Goal: Information Seeking & Learning: Learn about a topic

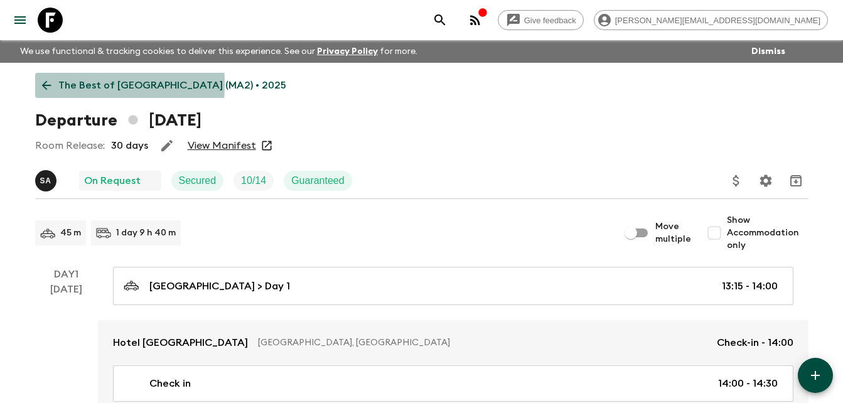
click at [41, 83] on icon at bounding box center [47, 85] width 14 height 14
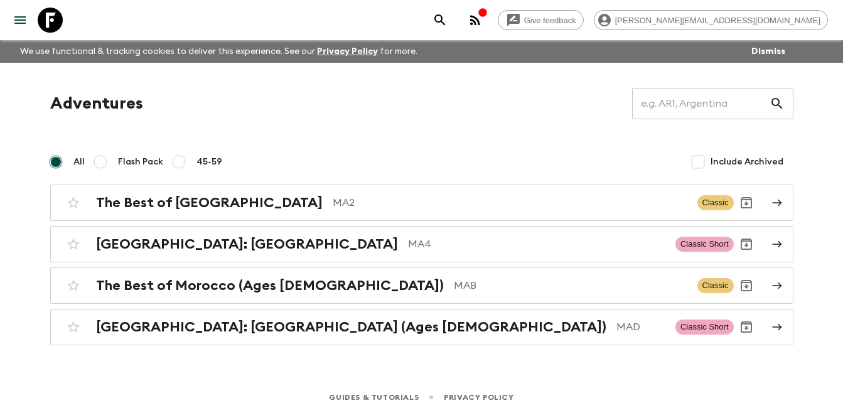
click at [488, 18] on div "button" at bounding box center [483, 14] width 10 height 13
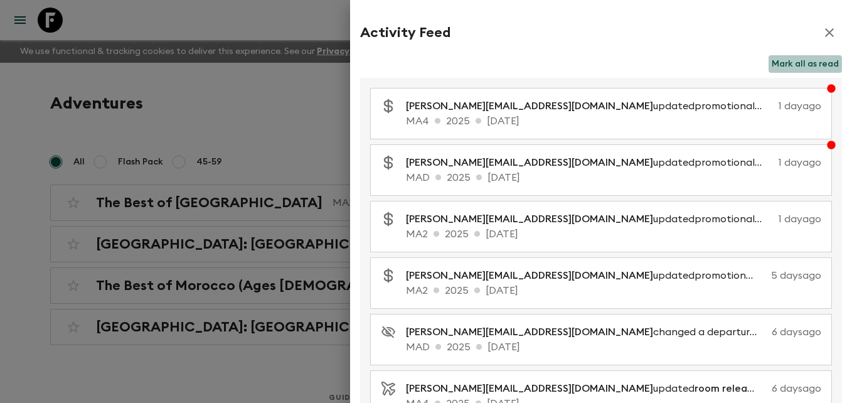
click at [792, 65] on button "Mark all as read" at bounding box center [805, 64] width 73 height 18
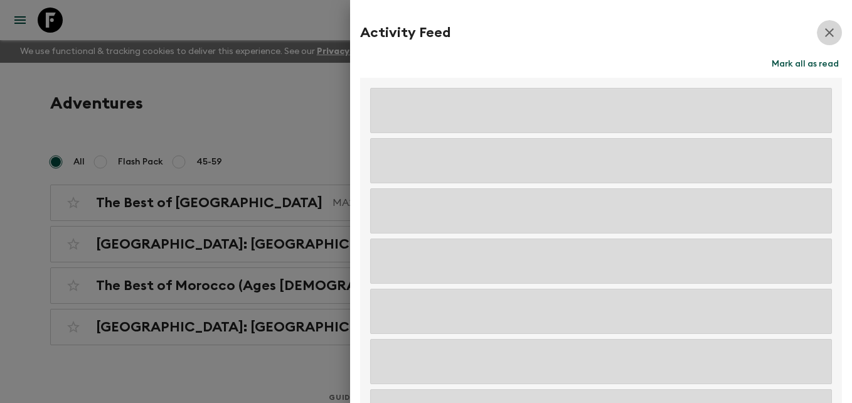
click at [822, 28] on icon "button" at bounding box center [829, 32] width 15 height 15
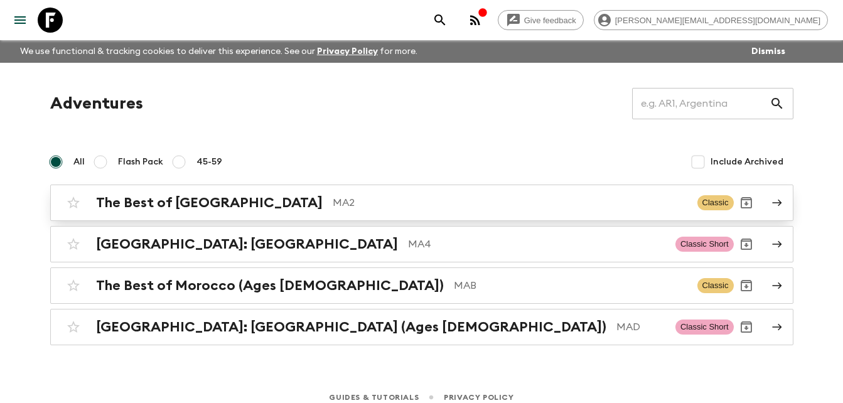
click at [236, 208] on div "The Best of [GEOGRAPHIC_DATA] MA2" at bounding box center [391, 203] width 591 height 16
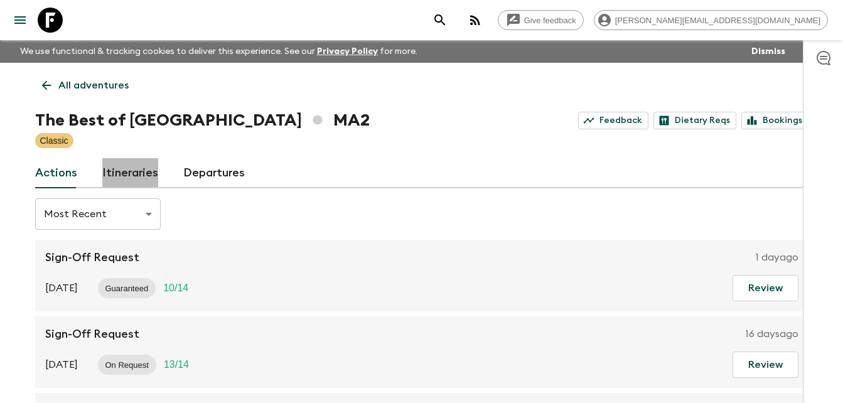
click at [135, 166] on link "Itineraries" at bounding box center [130, 173] width 56 height 30
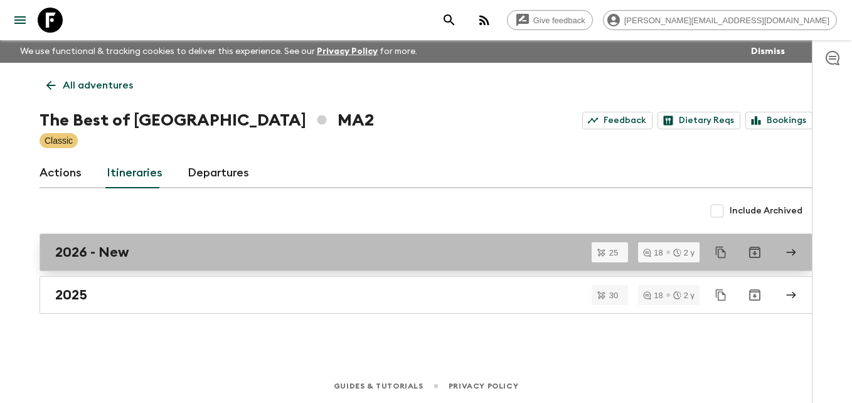
click at [133, 255] on div "2026 - New" at bounding box center [414, 252] width 718 height 16
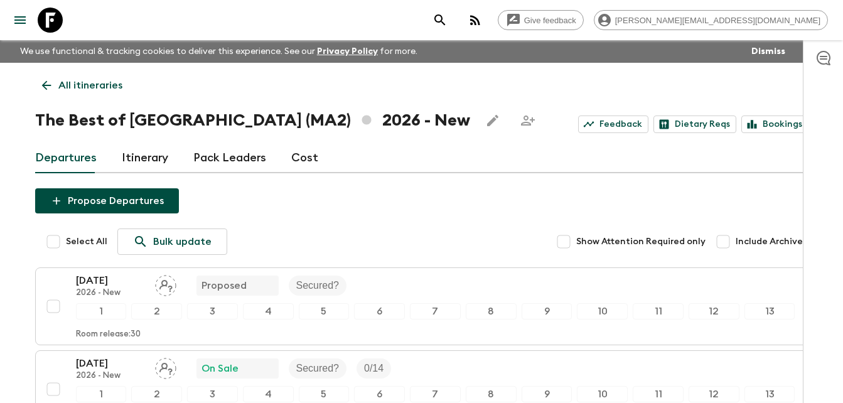
scroll to position [25, 0]
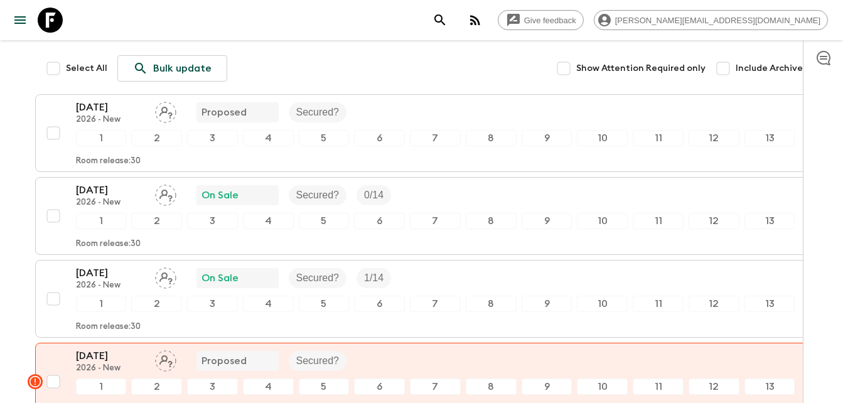
scroll to position [176, 0]
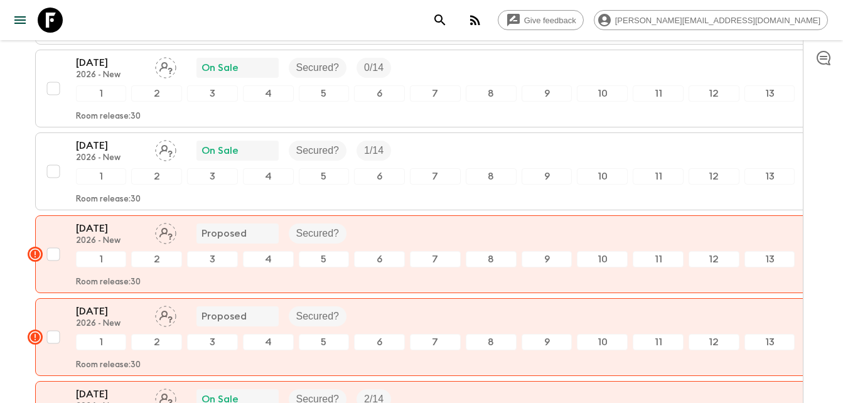
scroll to position [301, 0]
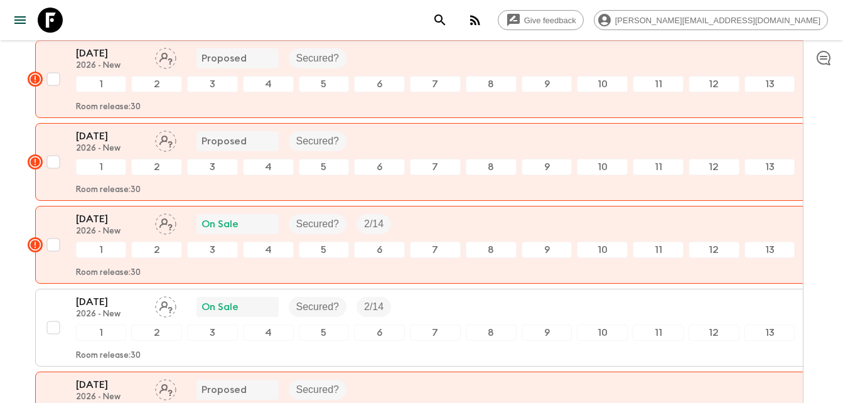
scroll to position [477, 0]
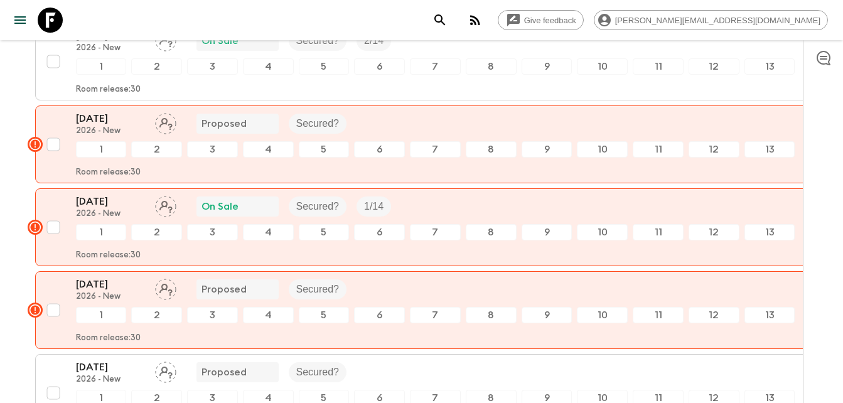
scroll to position [753, 0]
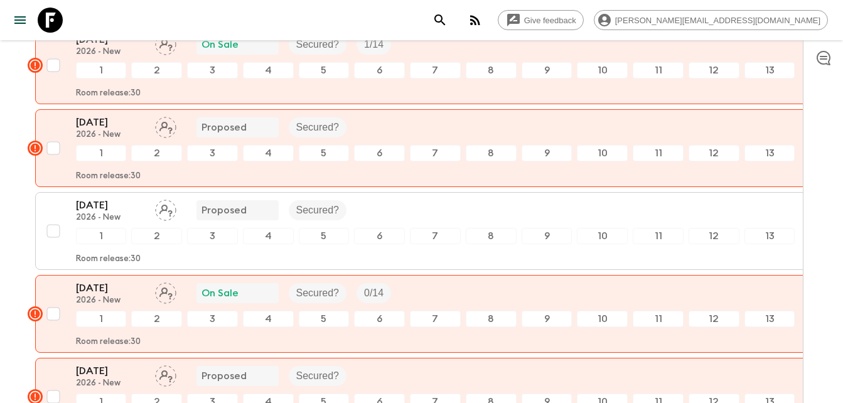
scroll to position [929, 0]
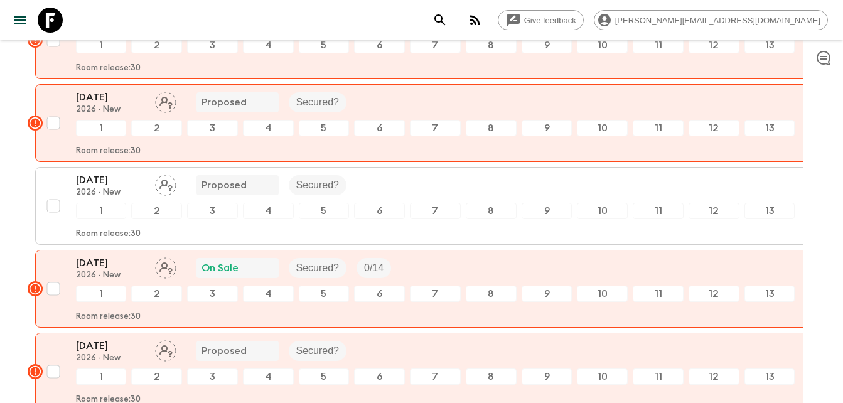
click at [8, 239] on div "Give feedback [PERSON_NAME][EMAIL_ADDRESS][DOMAIN_NAME] We use functional & tra…" at bounding box center [421, 295] width 843 height 2448
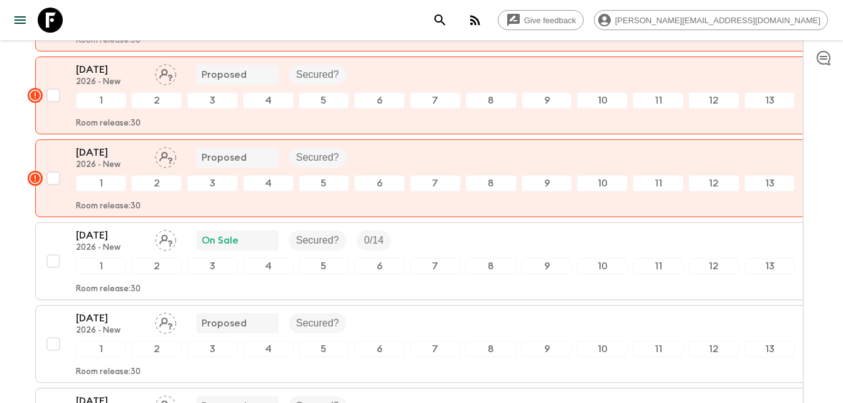
scroll to position [1180, 0]
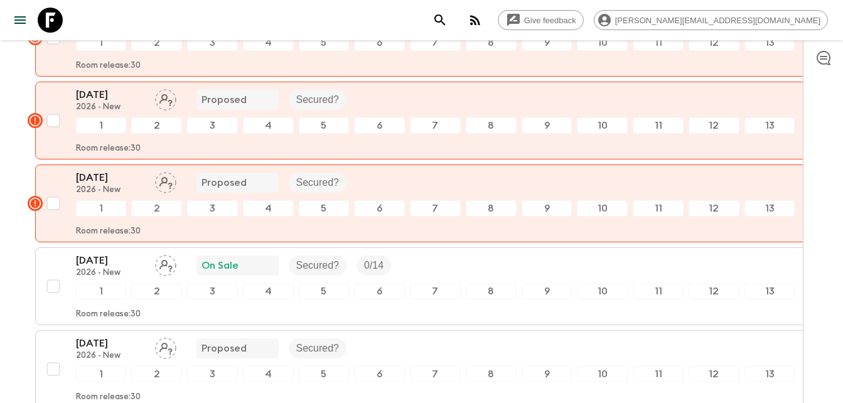
click at [0, 189] on html "Give feedback [PERSON_NAME][EMAIL_ADDRESS][DOMAIN_NAME] We use functional & tra…" at bounding box center [421, 44] width 843 height 2448
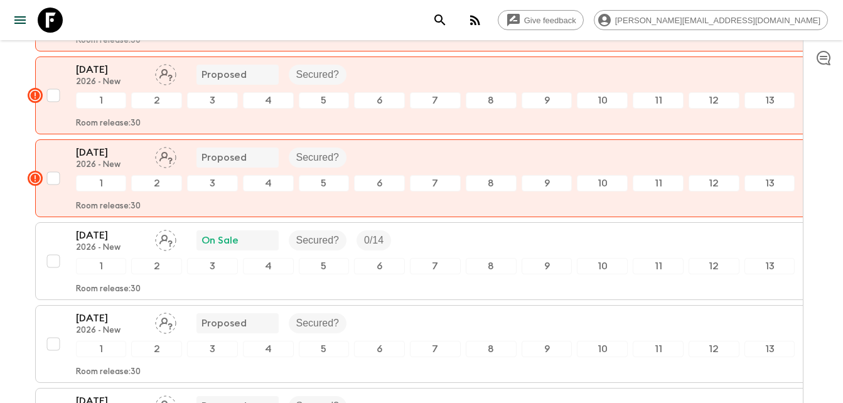
scroll to position [1230, 0]
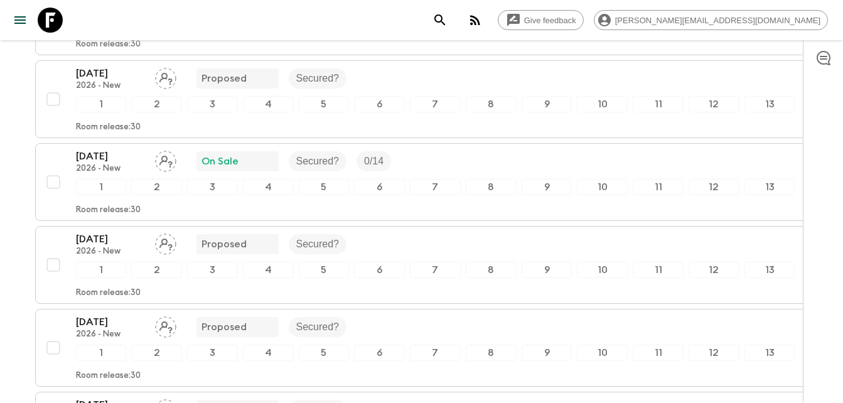
scroll to position [1532, 0]
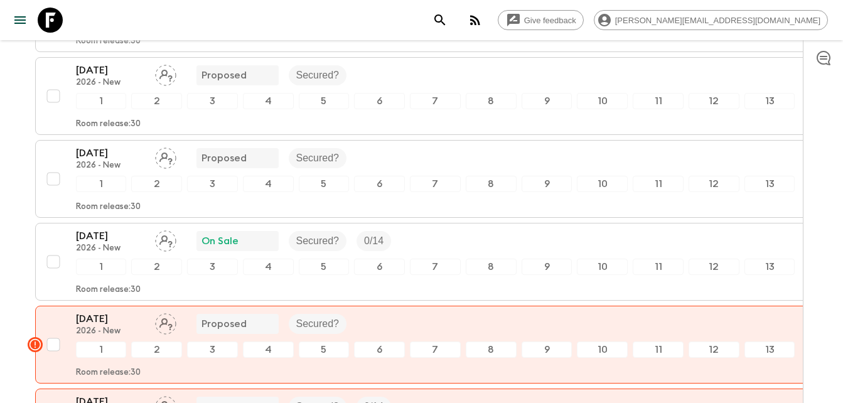
scroll to position [1783, 0]
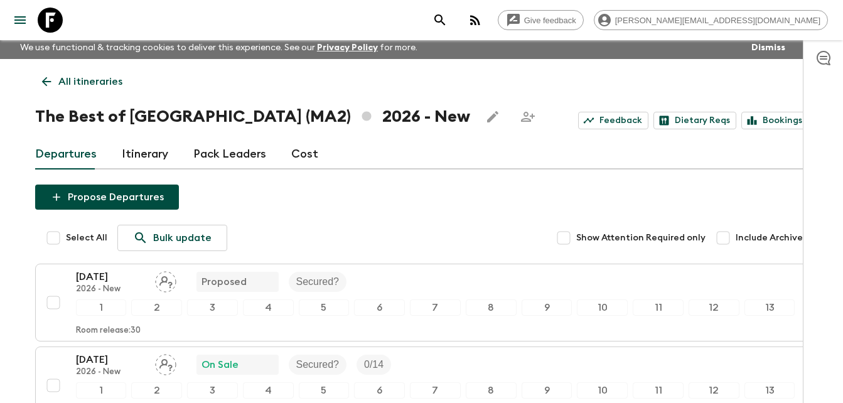
scroll to position [0, 0]
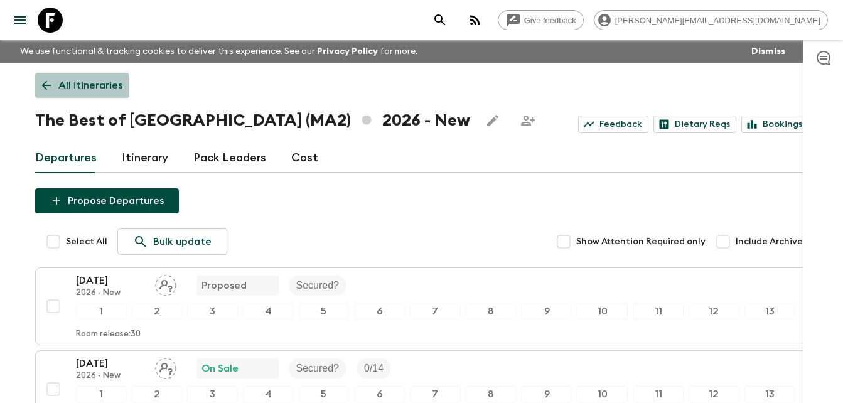
click at [45, 89] on icon at bounding box center [47, 85] width 14 height 14
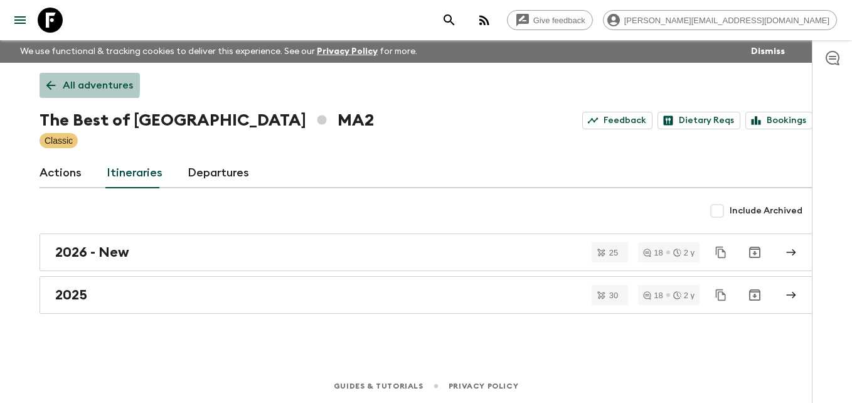
click at [50, 82] on icon at bounding box center [50, 85] width 9 height 9
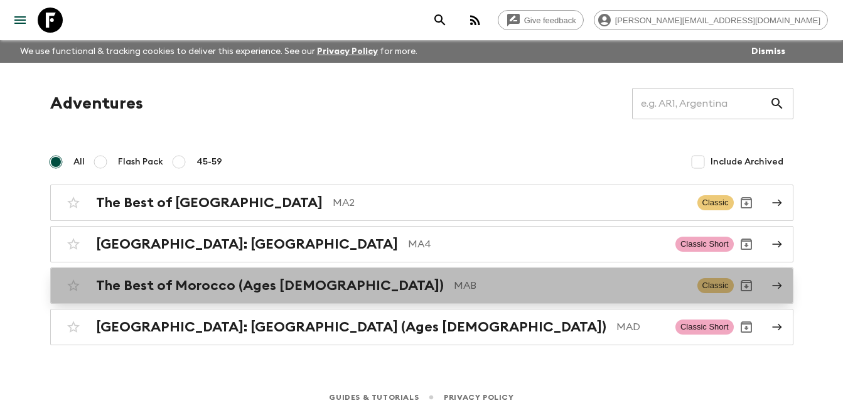
click at [237, 295] on div "The Best of Morocco (Ages [DEMOGRAPHIC_DATA]) MAB Classic" at bounding box center [397, 285] width 673 height 25
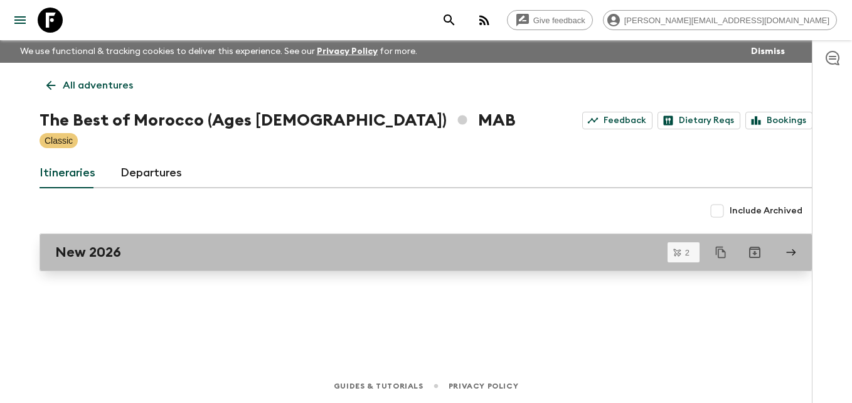
click at [122, 252] on div "New 2026" at bounding box center [414, 252] width 718 height 16
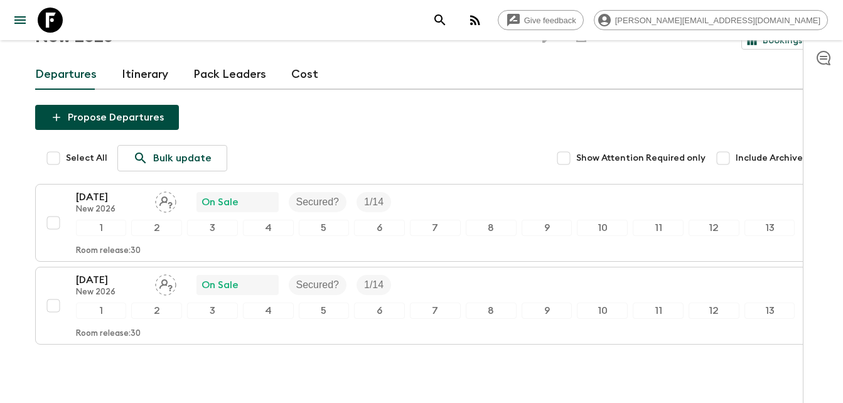
scroll to position [111, 0]
